Goal: Information Seeking & Learning: Learn about a topic

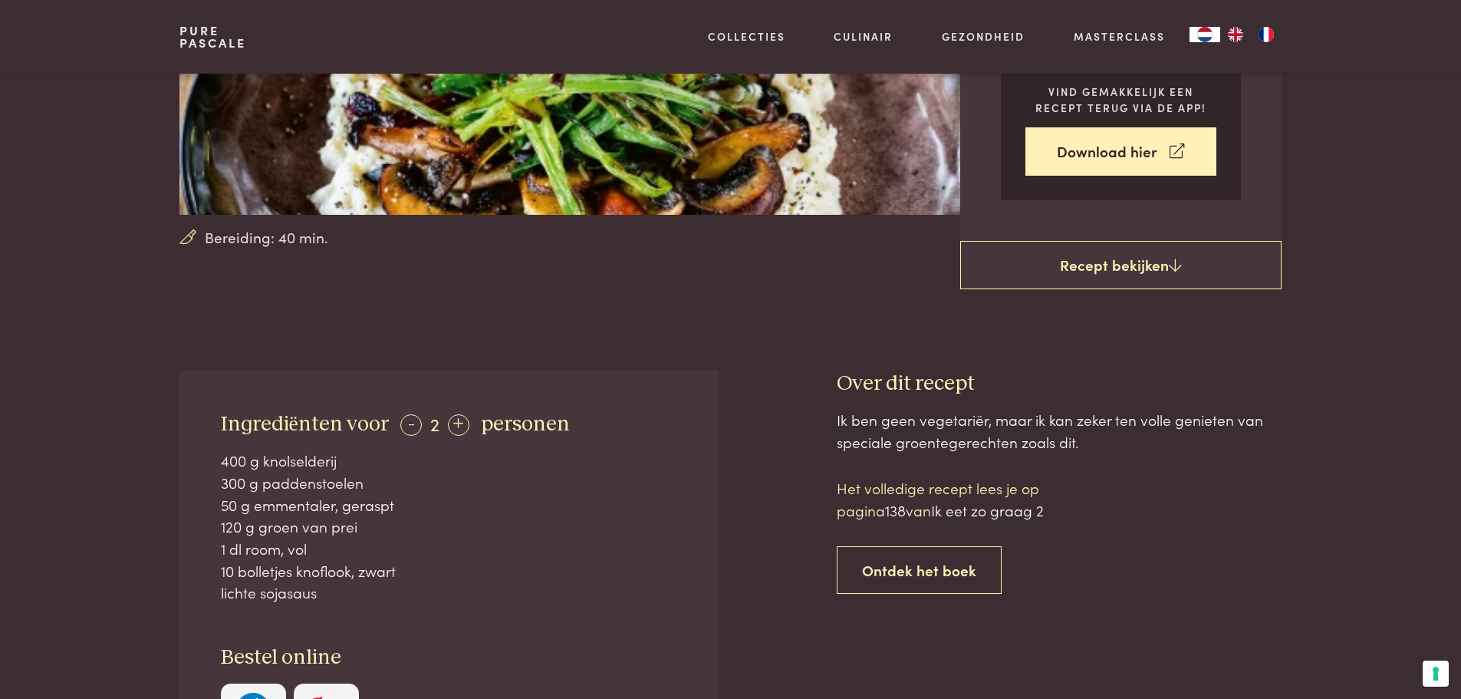
scroll to position [384, 0]
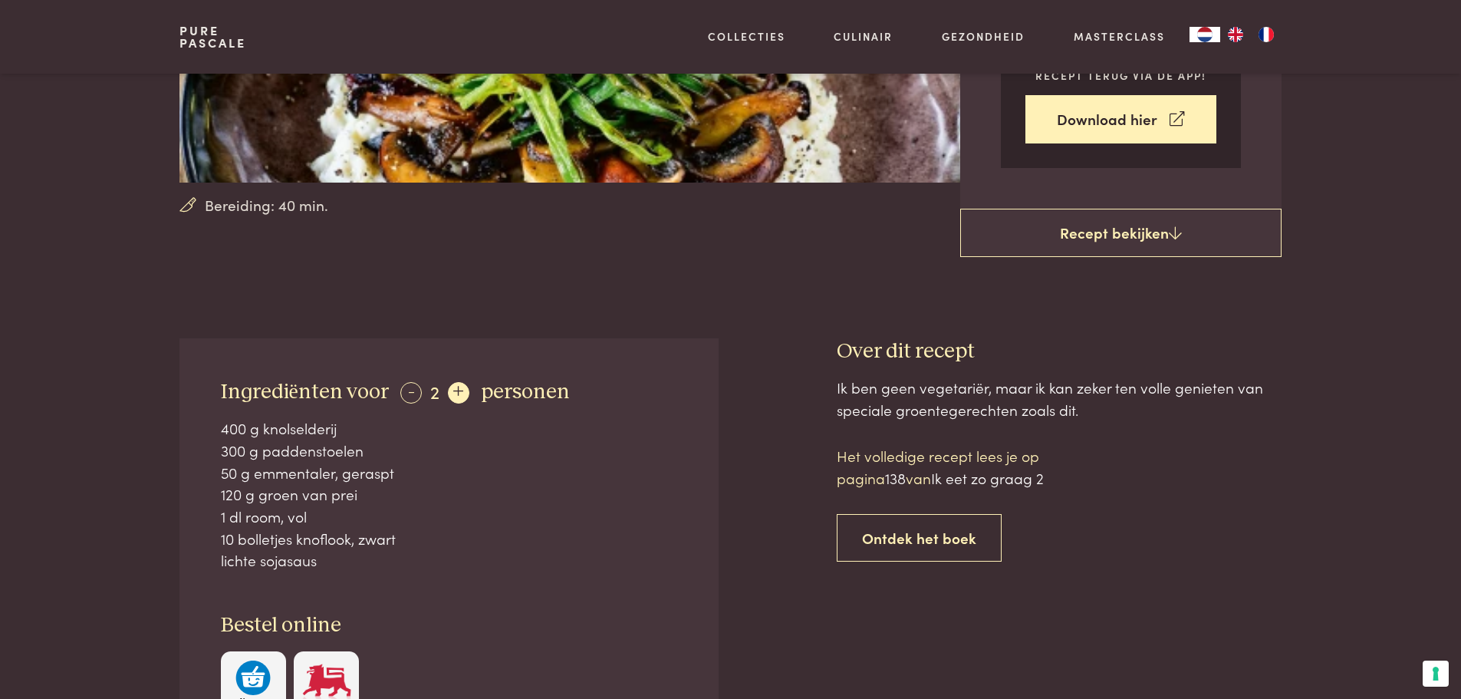
click at [452, 392] on div "+" at bounding box center [458, 392] width 21 height 21
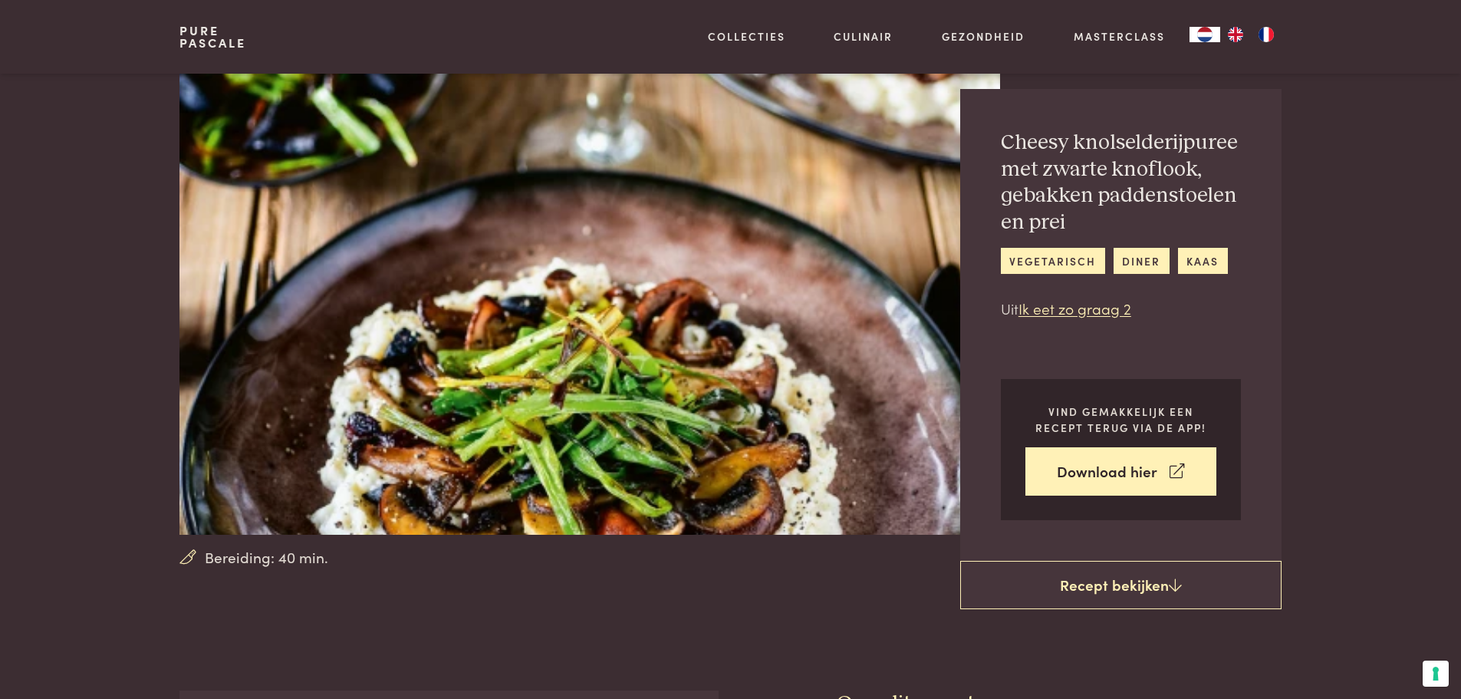
scroll to position [0, 0]
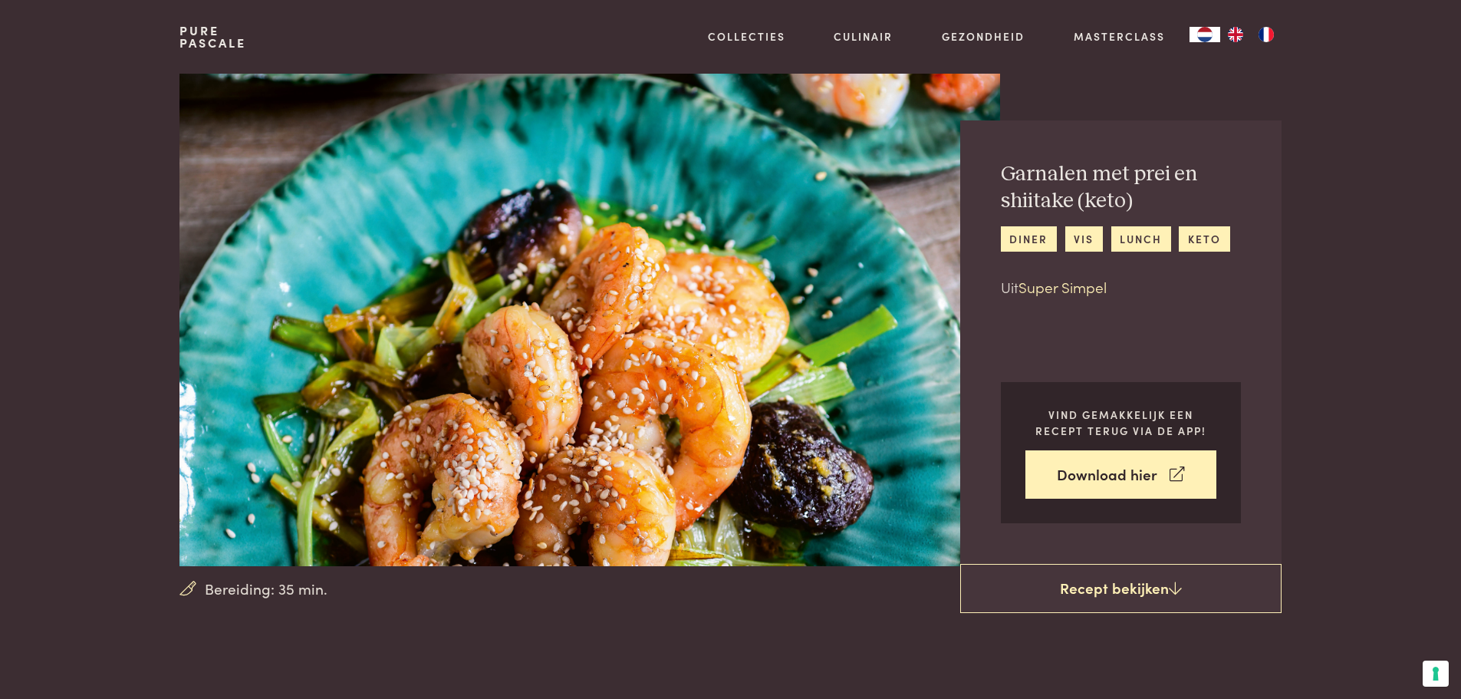
click at [1083, 284] on link "Super Simpel" at bounding box center [1063, 286] width 88 height 21
